Goal: Entertainment & Leisure: Consume media (video, audio)

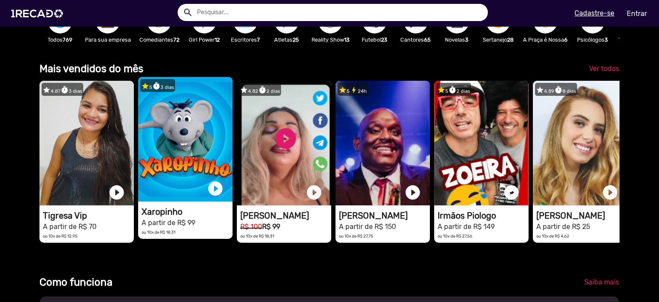
scroll to position [0, 652]
click at [211, 197] on link "play_circle_filled" at bounding box center [215, 188] width 17 height 17
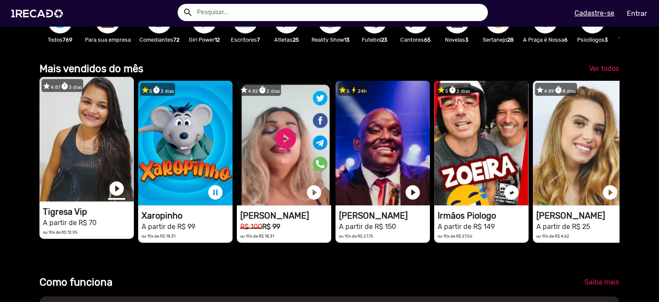
click at [113, 191] on link "play_circle_filled" at bounding box center [116, 188] width 17 height 17
click at [215, 198] on link "pause_circle" at bounding box center [215, 192] width 17 height 17
click at [114, 194] on link "pause_circle" at bounding box center [116, 188] width 17 height 17
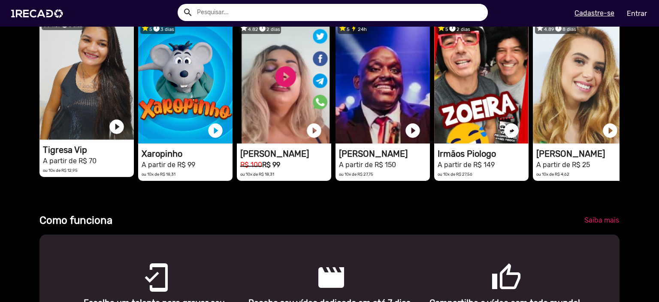
scroll to position [258, 0]
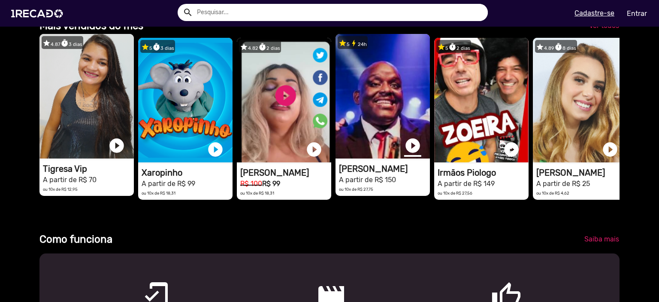
click at [410, 150] on link "play_circle_filled" at bounding box center [412, 145] width 17 height 17
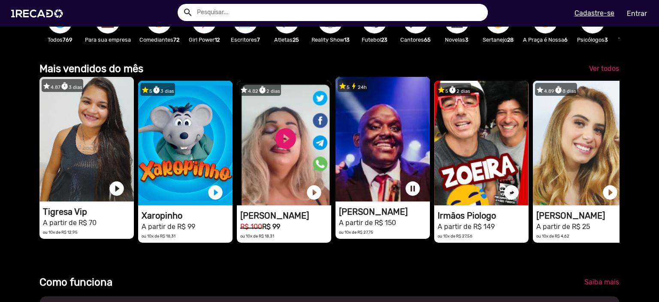
scroll to position [215, 0]
click at [412, 196] on link "pause_circle" at bounding box center [412, 188] width 17 height 17
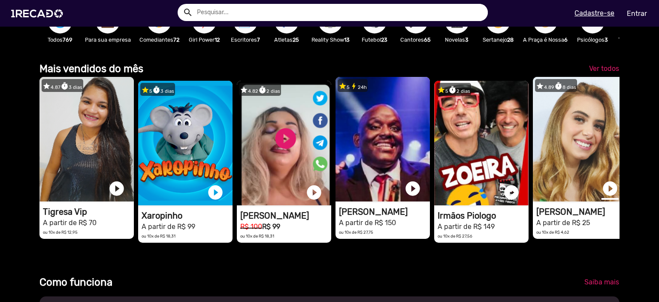
click at [606, 194] on link "play_circle_filled" at bounding box center [610, 188] width 17 height 17
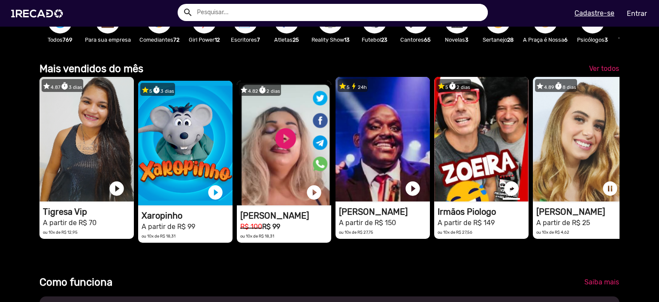
click at [510, 195] on link "play_circle_filled" at bounding box center [511, 188] width 17 height 17
click at [611, 194] on link "pause_circle" at bounding box center [610, 188] width 17 height 17
click at [512, 195] on link "pause_circle" at bounding box center [511, 188] width 17 height 17
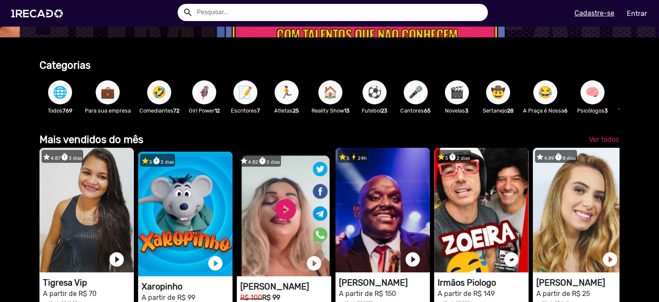
scroll to position [129, 0]
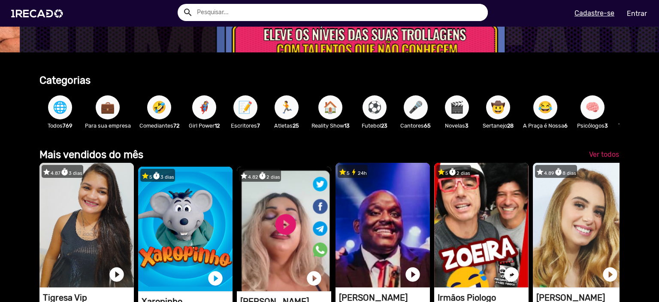
click at [207, 105] on span "🦸‍♀️" at bounding box center [204, 107] width 15 height 24
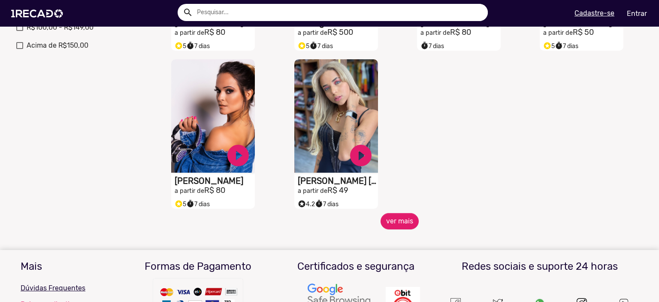
scroll to position [429, 0]
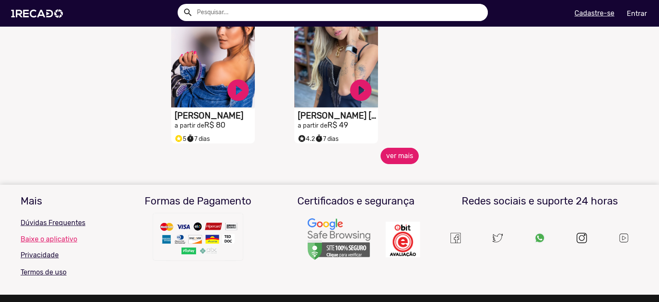
click at [395, 155] on button "ver mais" at bounding box center [400, 156] width 38 height 16
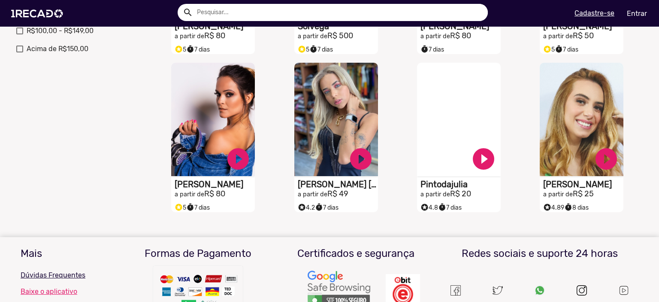
scroll to position [258, 0]
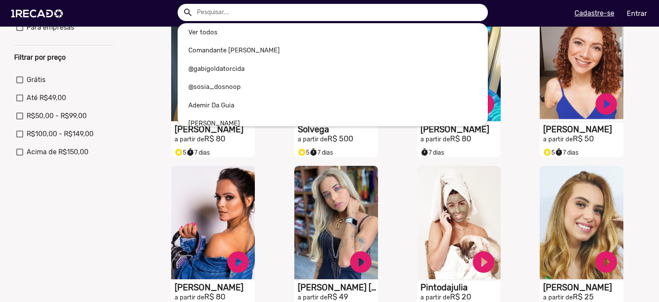
click at [196, 17] on input "text" at bounding box center [339, 12] width 297 height 17
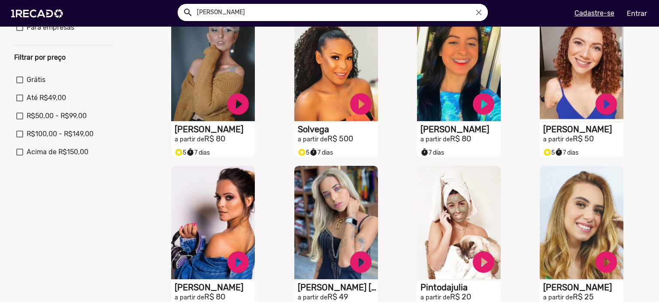
type input "[PERSON_NAME]"
click at [180, 4] on button "search" at bounding box center [187, 11] width 15 height 15
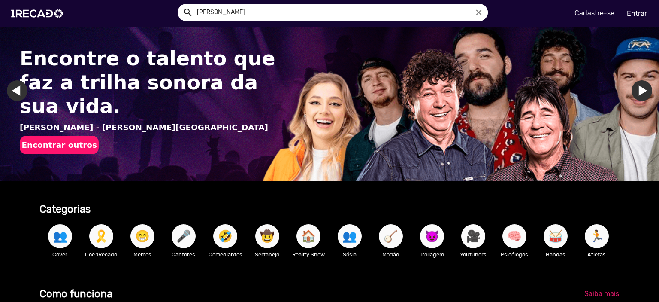
scroll to position [129, 0]
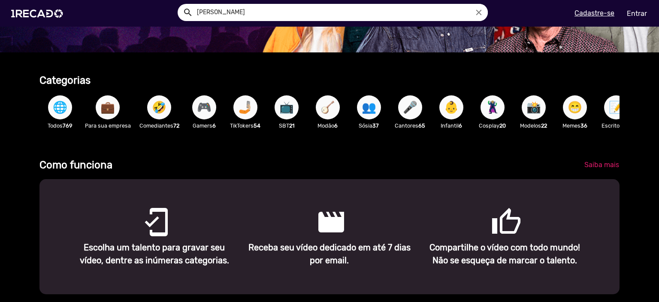
click at [203, 105] on span "🎮" at bounding box center [204, 107] width 15 height 24
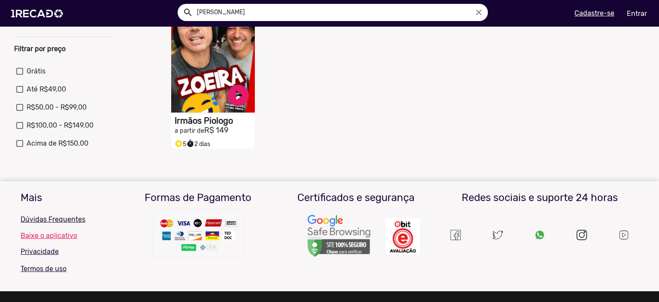
scroll to position [43, 0]
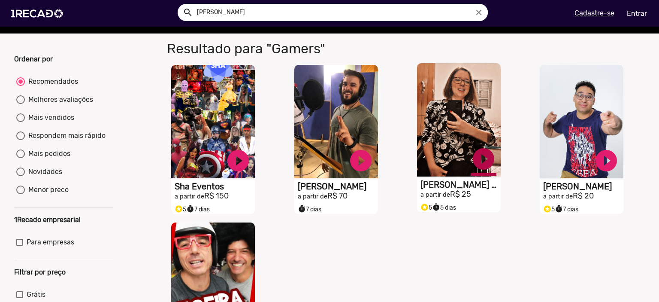
click at [488, 168] on link "play_circle_filled" at bounding box center [484, 159] width 26 height 26
click at [481, 167] on link "pause_circle" at bounding box center [484, 159] width 26 height 26
